Goal: Task Accomplishment & Management: Manage account settings

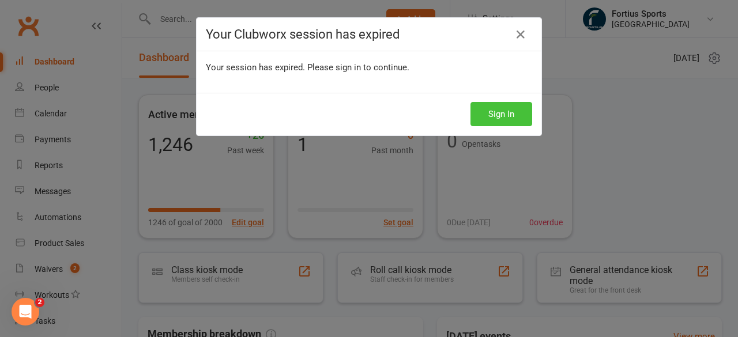
click at [497, 118] on button "Sign In" at bounding box center [501, 114] width 62 height 24
click at [496, 111] on button "Sign In" at bounding box center [501, 114] width 62 height 24
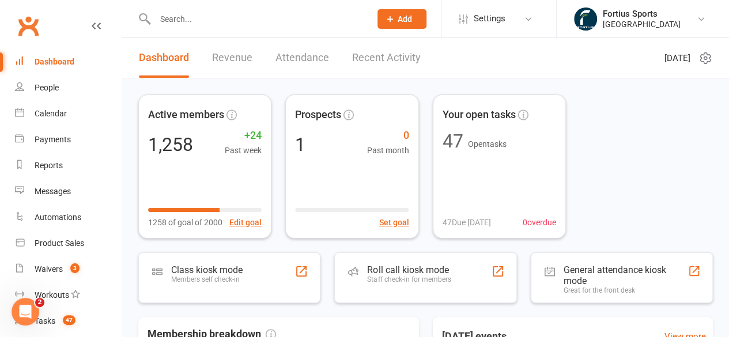
click at [249, 61] on link "Revenue" at bounding box center [232, 58] width 40 height 40
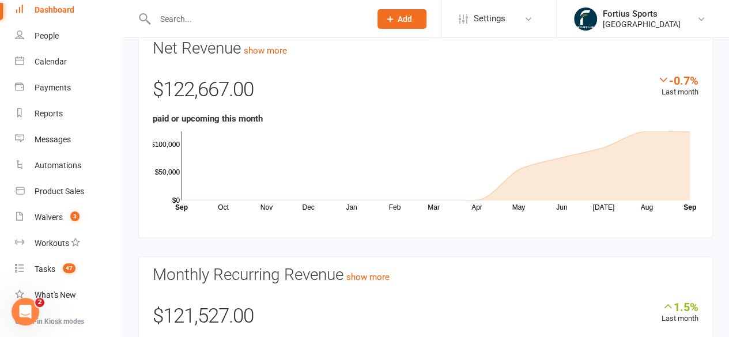
scroll to position [70, 0]
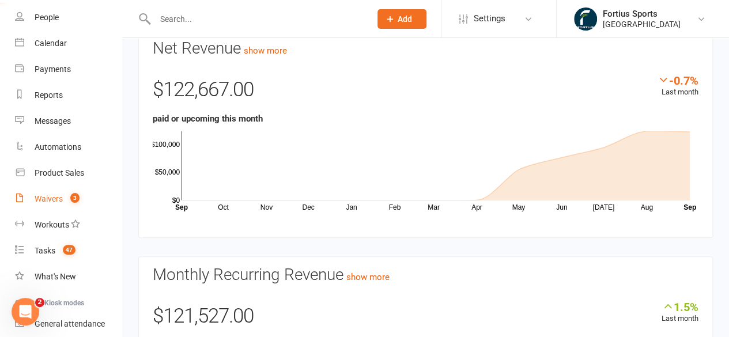
click at [57, 203] on div "Waivers" at bounding box center [49, 198] width 28 height 9
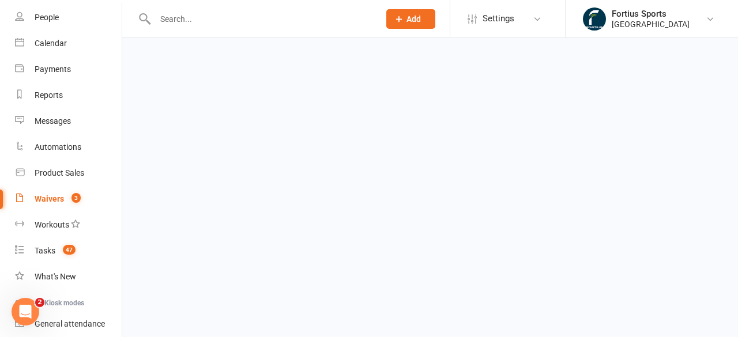
select select "100"
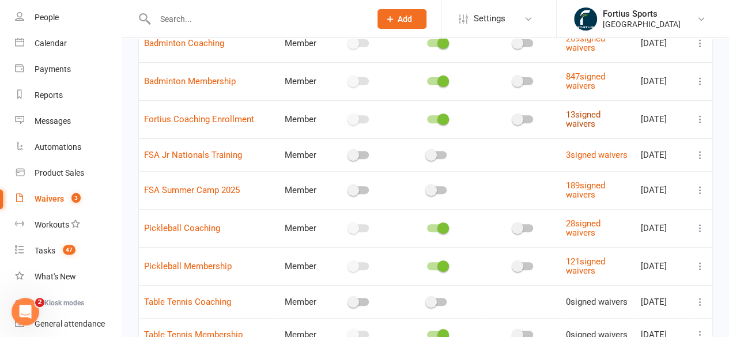
scroll to position [141, 0]
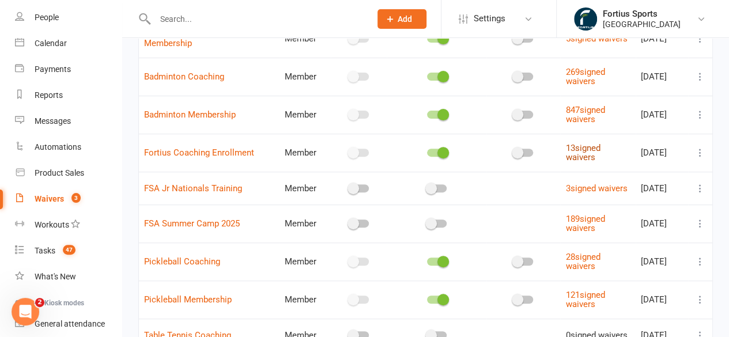
click at [574, 157] on link "13 signed waivers" at bounding box center [582, 153] width 35 height 20
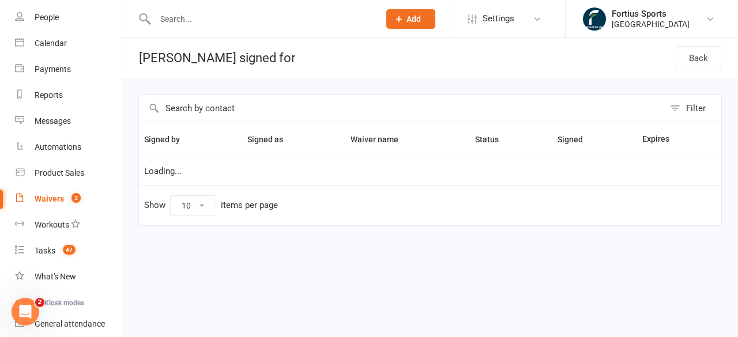
select select "100"
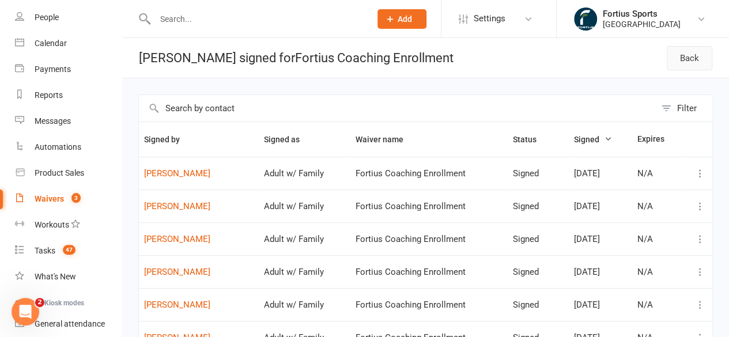
click at [702, 64] on link "Back" at bounding box center [690, 58] width 46 height 24
select select "100"
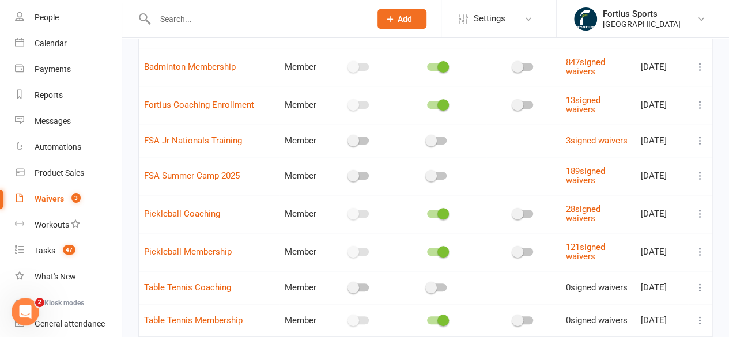
scroll to position [195, 0]
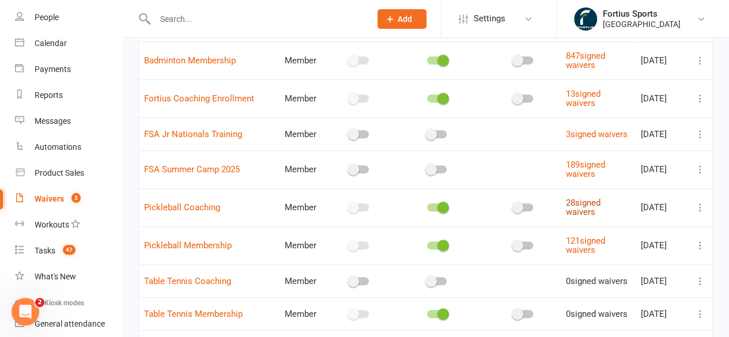
click at [578, 210] on link "28 signed waivers" at bounding box center [582, 208] width 35 height 20
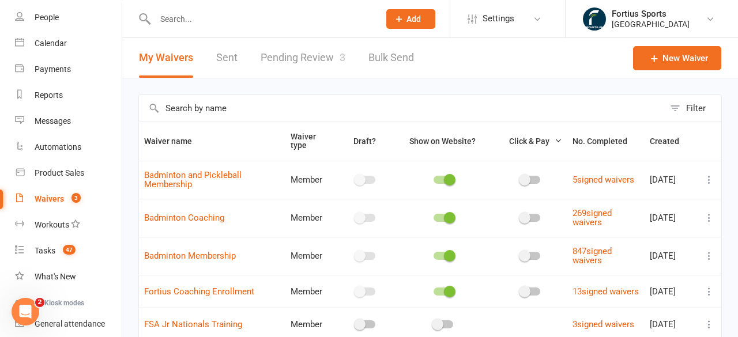
select select "100"
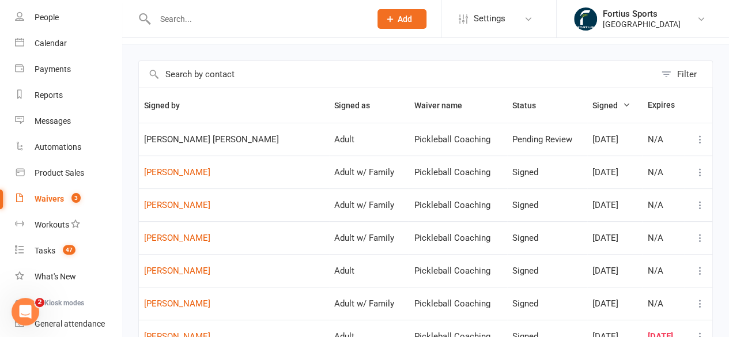
scroll to position [46, 0]
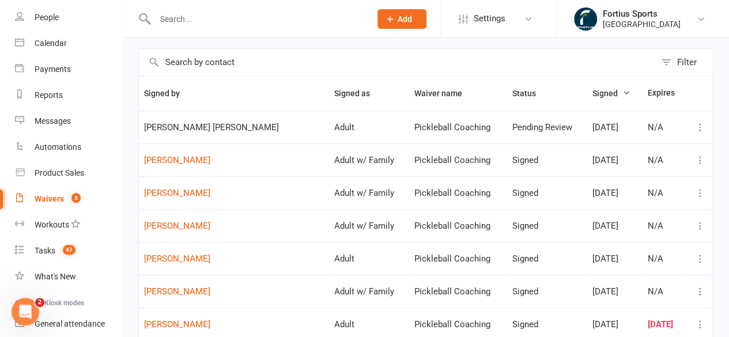
click at [62, 197] on div "Waivers" at bounding box center [49, 198] width 29 height 9
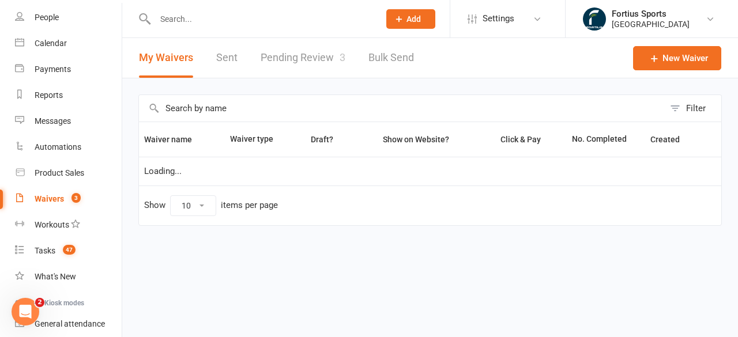
select select "100"
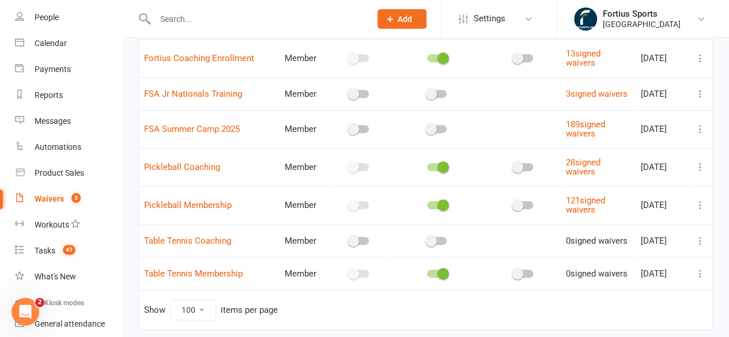
scroll to position [236, 0]
click at [590, 206] on link "121 signed waivers" at bounding box center [584, 205] width 39 height 20
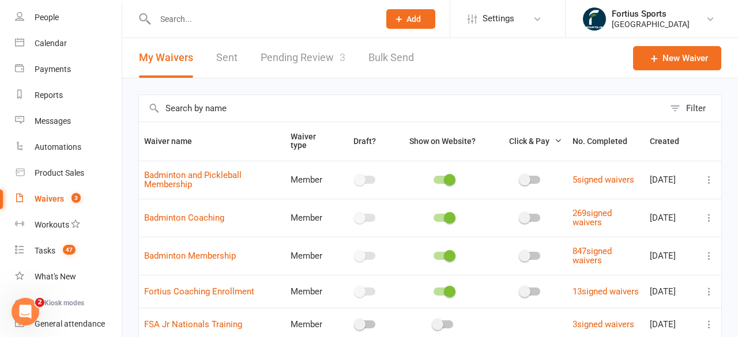
select select "100"
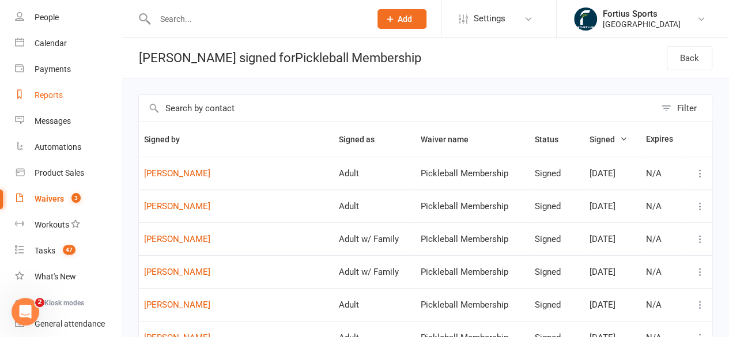
click at [61, 95] on div "Reports" at bounding box center [49, 94] width 28 height 9
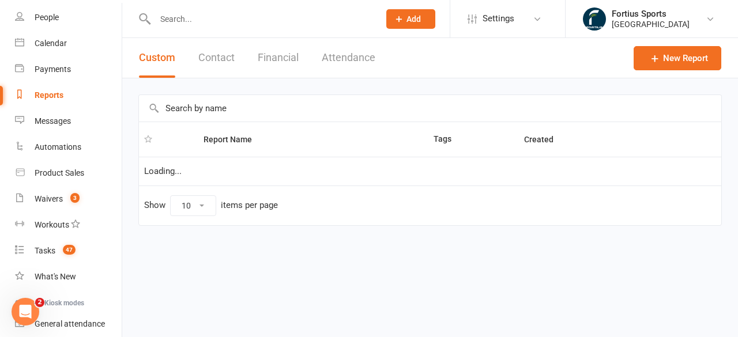
select select "100"
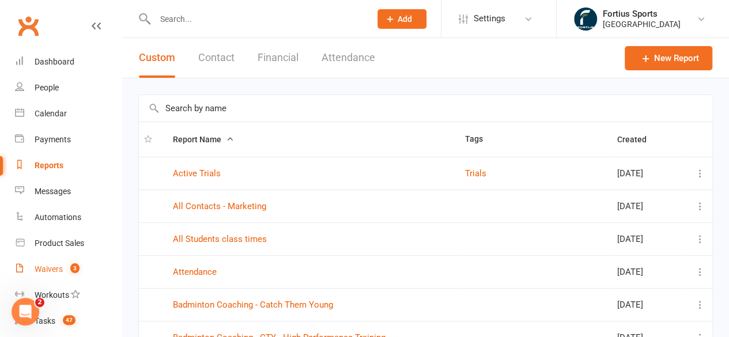
click at [53, 273] on div "Waivers" at bounding box center [49, 269] width 28 height 9
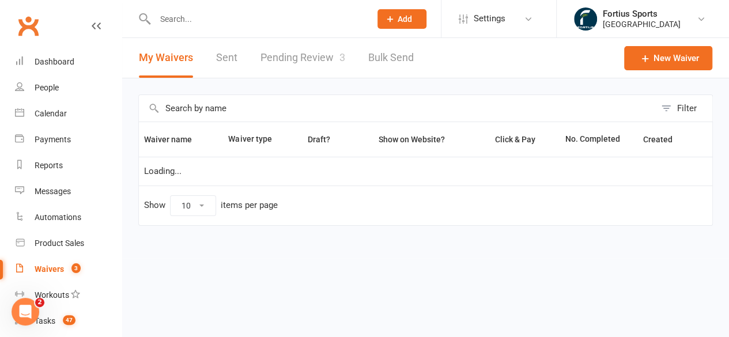
select select "100"
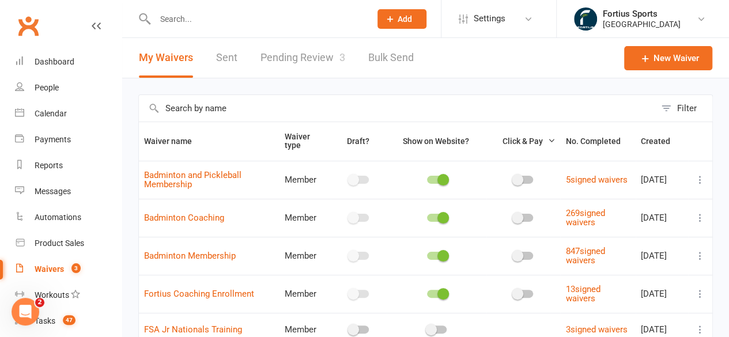
click at [300, 55] on link "Pending Review 3" at bounding box center [303, 58] width 85 height 40
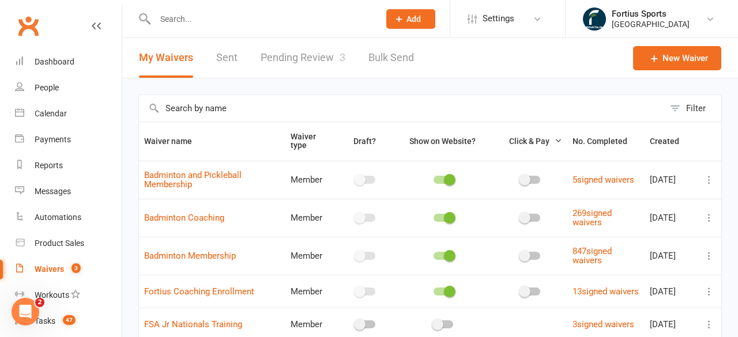
select select "100"
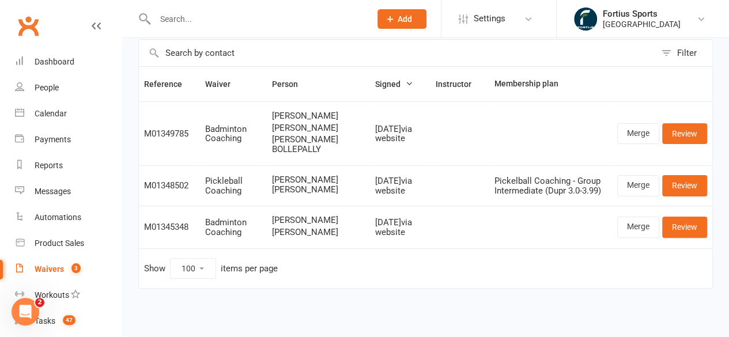
scroll to position [59, 0]
click at [675, 195] on link "Review" at bounding box center [684, 185] width 45 height 21
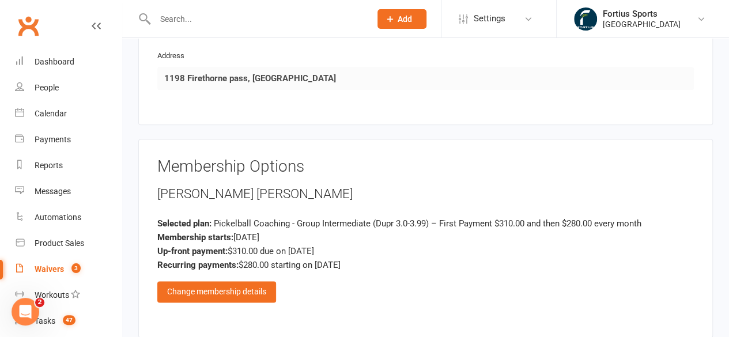
scroll to position [686, 0]
click at [67, 122] on link "Calendar" at bounding box center [68, 114] width 107 height 26
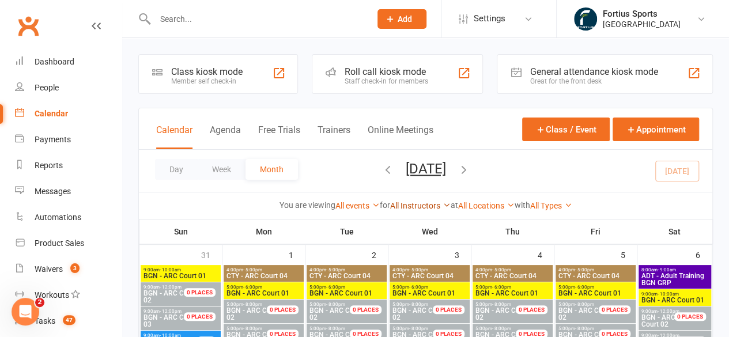
click at [431, 205] on link "All Instructors" at bounding box center [420, 205] width 61 height 9
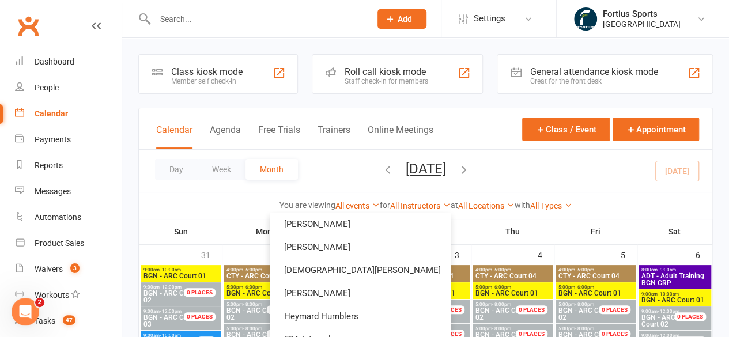
scroll to position [166, 0]
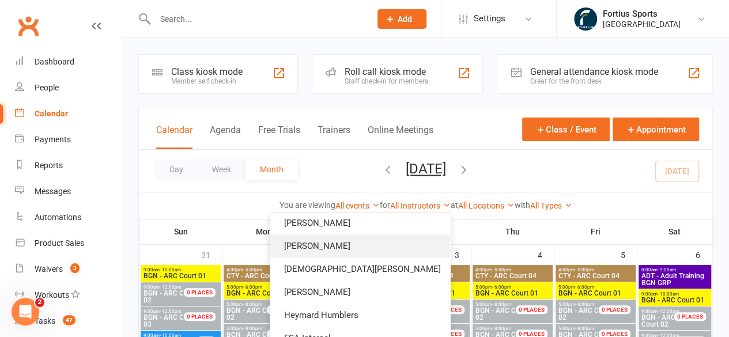
click at [408, 247] on link "[PERSON_NAME]" at bounding box center [360, 246] width 180 height 23
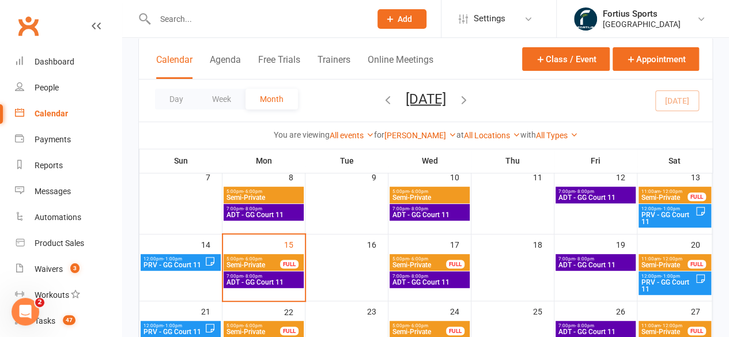
scroll to position [146, 0]
